Goal: Navigation & Orientation: Find specific page/section

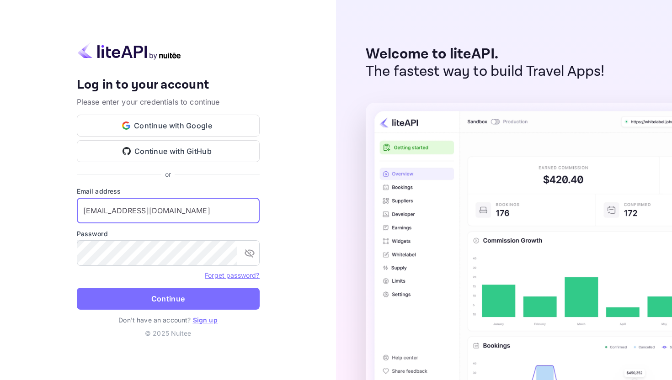
type input "[EMAIL_ADDRESS][DOMAIN_NAME]"
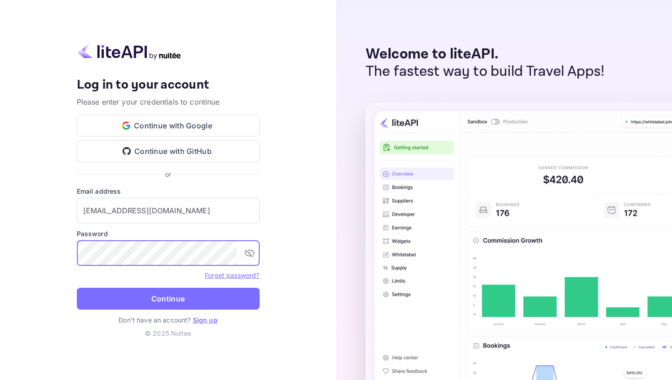
click at [77, 288] on button "Continue" at bounding box center [168, 299] width 183 height 22
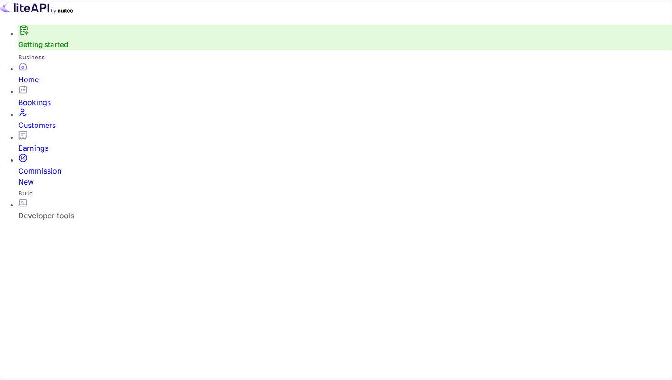
scroll to position [149, 171]
click at [68, 166] on div "Commission New" at bounding box center [345, 177] width 654 height 22
click at [58, 210] on div "Developer tools" at bounding box center [345, 215] width 654 height 11
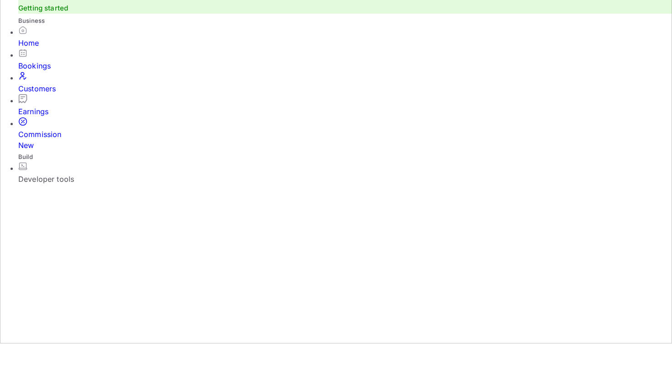
scroll to position [56, 0]
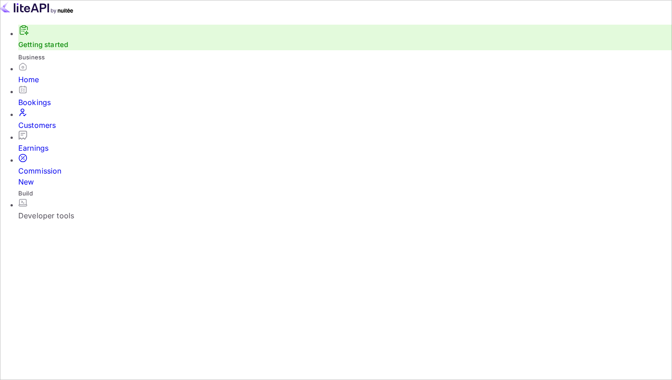
copy span "🔒 [URL][PERSON_NAME][DOMAIN_NAME]"
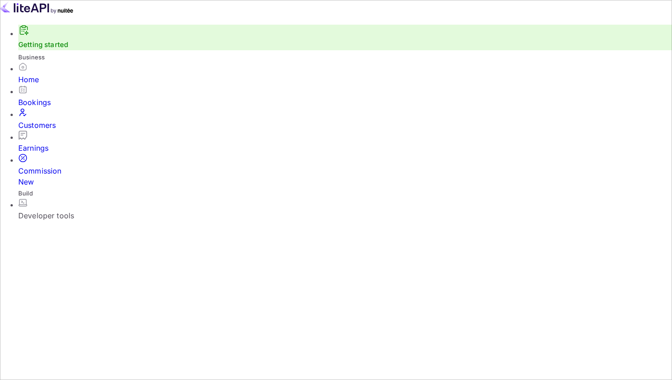
scroll to position [32, 0]
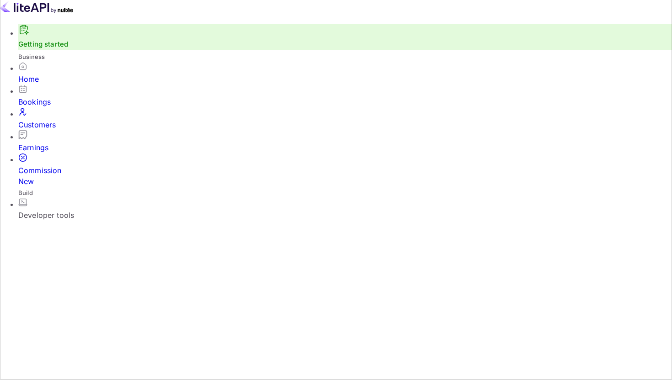
scroll to position [0, 0]
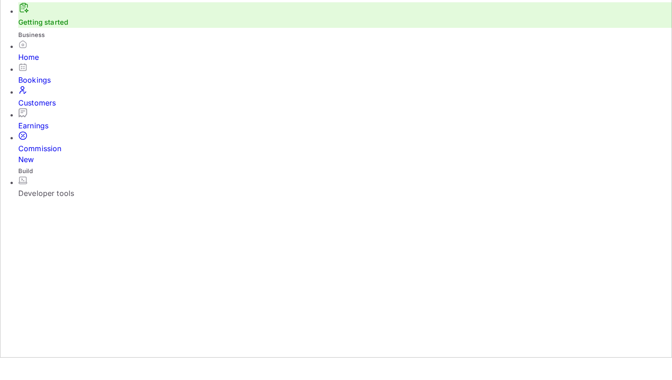
scroll to position [23, 0]
copy span "🔒 [URL][PERSON_NAME][DOMAIN_NAME]"
